Goal: Find specific page/section: Find specific page/section

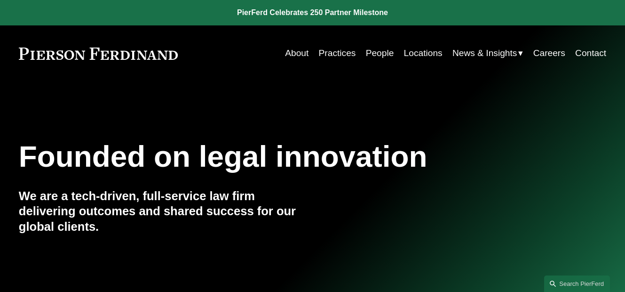
click at [384, 55] on link "People" at bounding box center [380, 53] width 28 height 18
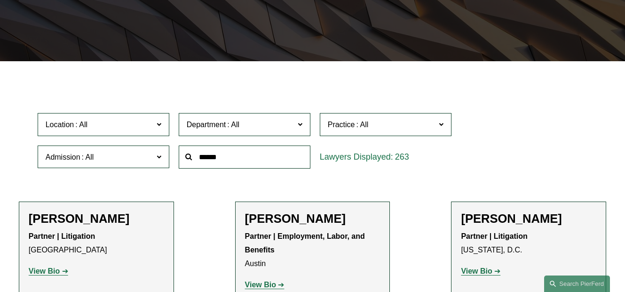
scroll to position [194, 0]
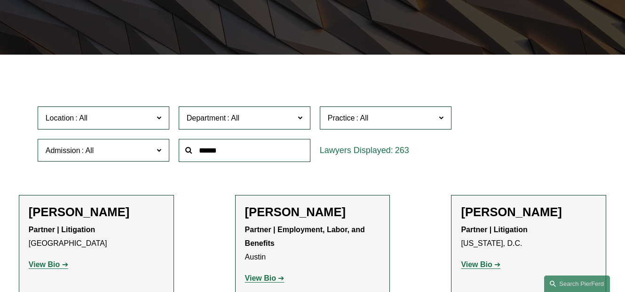
click at [245, 152] on input "text" at bounding box center [245, 150] width 132 height 23
type input "*****"
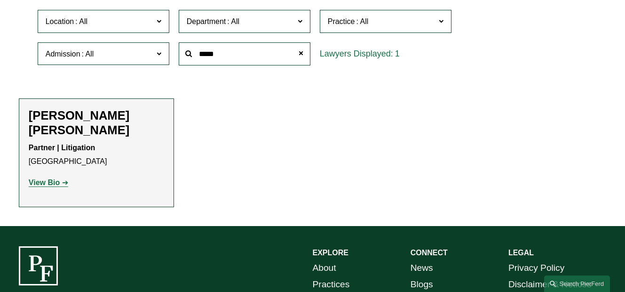
scroll to position [292, 0]
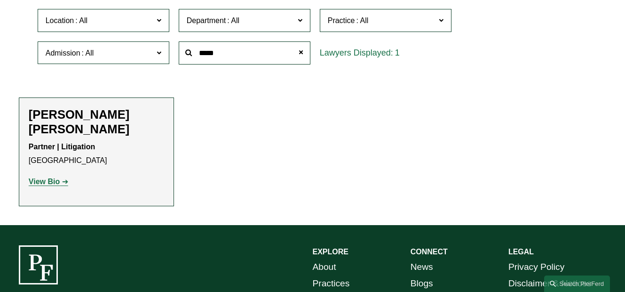
click at [55, 177] on strong "View Bio" at bounding box center [44, 181] width 31 height 8
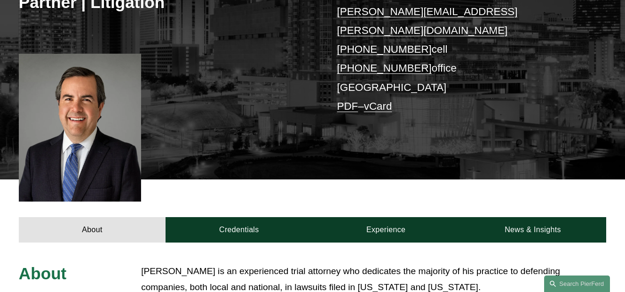
scroll to position [211, 0]
